Goal: Transaction & Acquisition: Purchase product/service

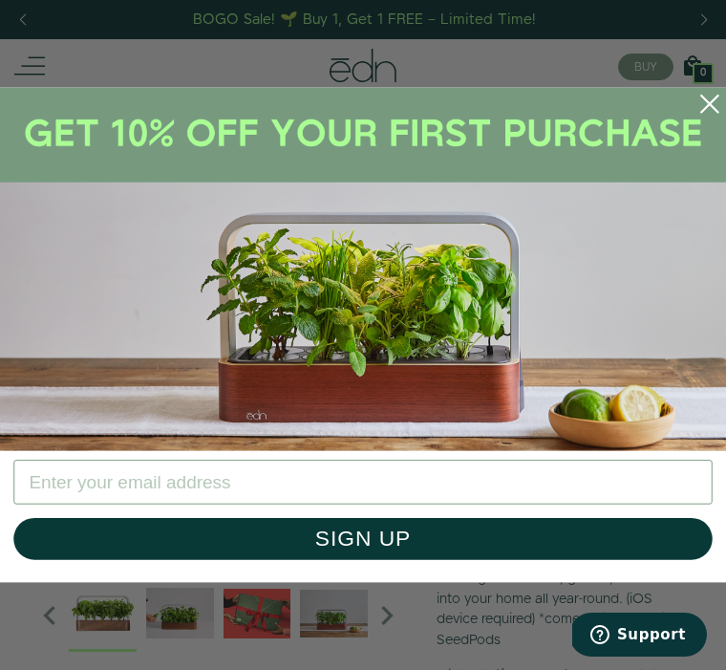
click at [715, 118] on circle "Close dialog" at bounding box center [710, 104] width 40 height 40
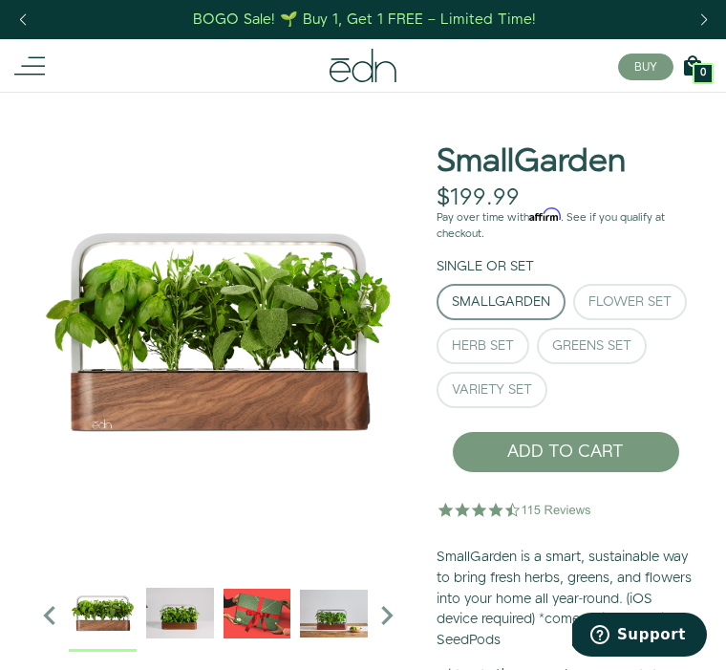
click at [56, 8] on div "BOGO Sale! 🌱 Buy 1, Get 1 FREE – Limited Time!" at bounding box center [363, 19] width 726 height 39
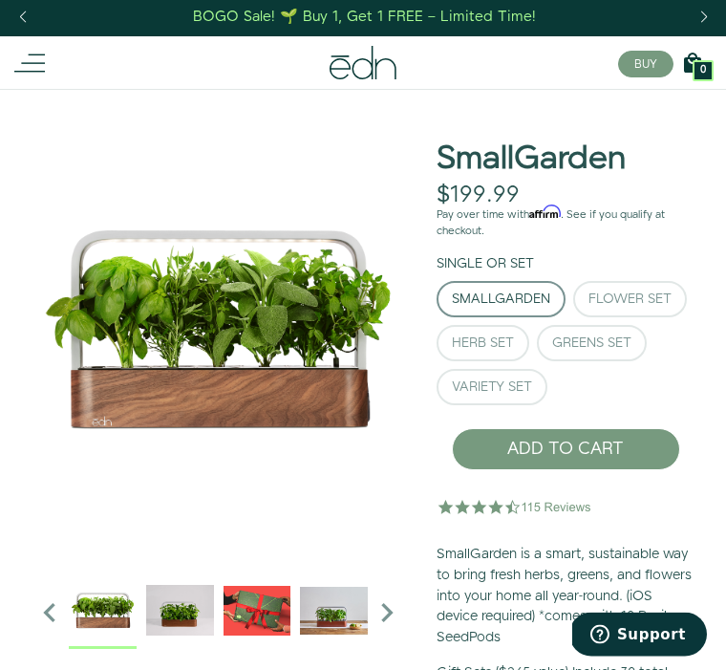
click at [38, 49] on icon at bounding box center [29, 64] width 31 height 31
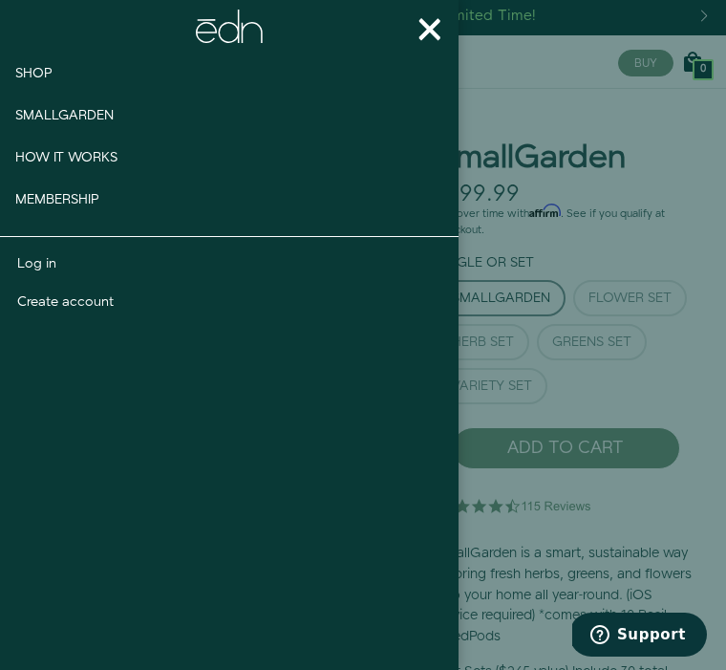
scroll to position [5, 0]
click at [446, 53] on button "×" at bounding box center [429, 28] width 57 height 57
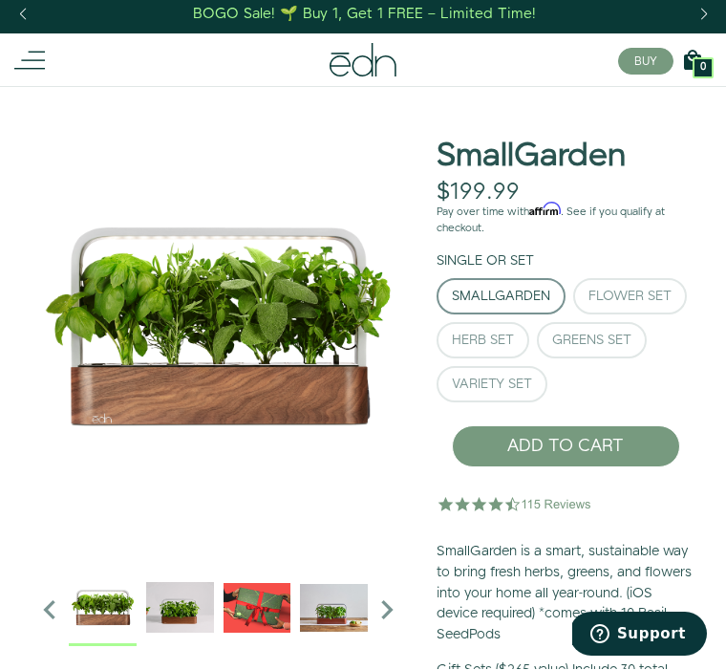
click at [25, 12] on div "Previous slide" at bounding box center [23, 15] width 26 height 42
click at [20, 28] on div "Previous slide" at bounding box center [23, 15] width 26 height 42
click at [715, 30] on div "Next slide" at bounding box center [704, 15] width 26 height 42
click at [711, 28] on div "Next slide" at bounding box center [704, 15] width 26 height 42
click at [723, 39] on div "BUY 42732282904750 1 0 Cart There are no products in your cart!" at bounding box center [363, 60] width 728 height 53
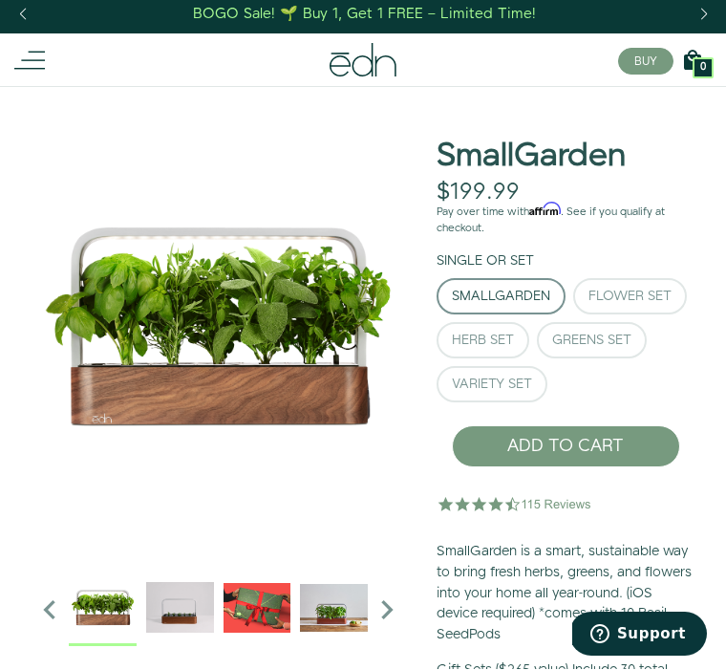
click at [716, 30] on div "Next slide" at bounding box center [704, 15] width 26 height 42
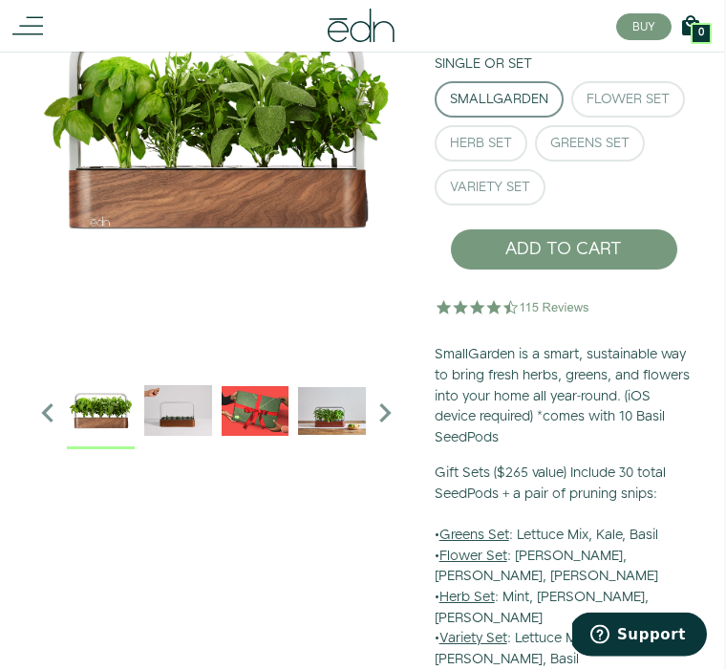
scroll to position [0, 2]
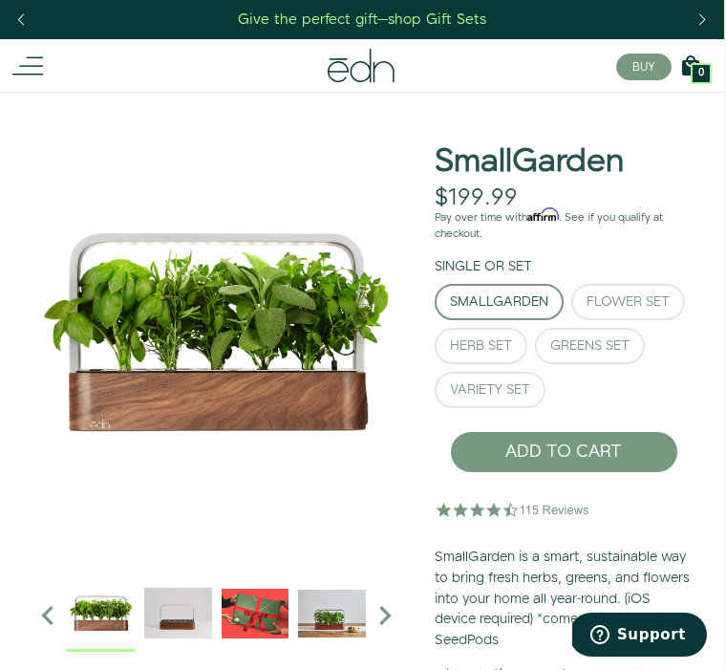
click at [31, 30] on div "Previous slide" at bounding box center [21, 20] width 26 height 42
click at [32, 18] on div "Previous slide" at bounding box center [21, 20] width 26 height 42
